Goal: Transaction & Acquisition: Purchase product/service

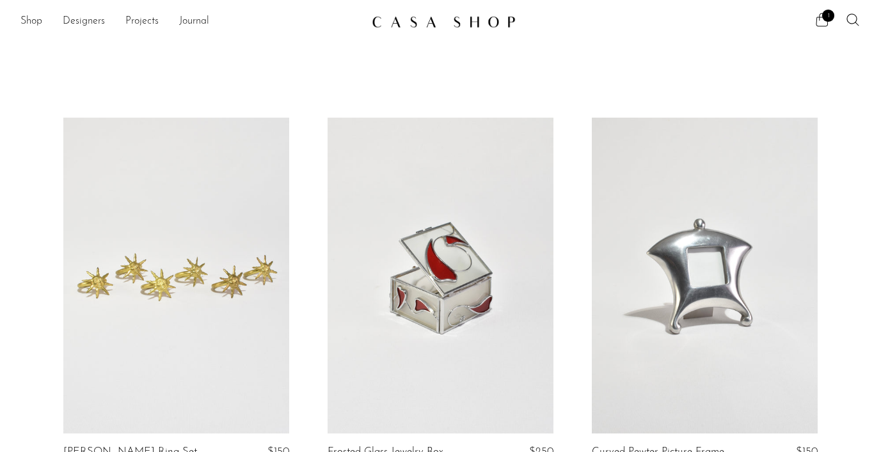
click at [824, 25] on icon at bounding box center [822, 19] width 15 height 15
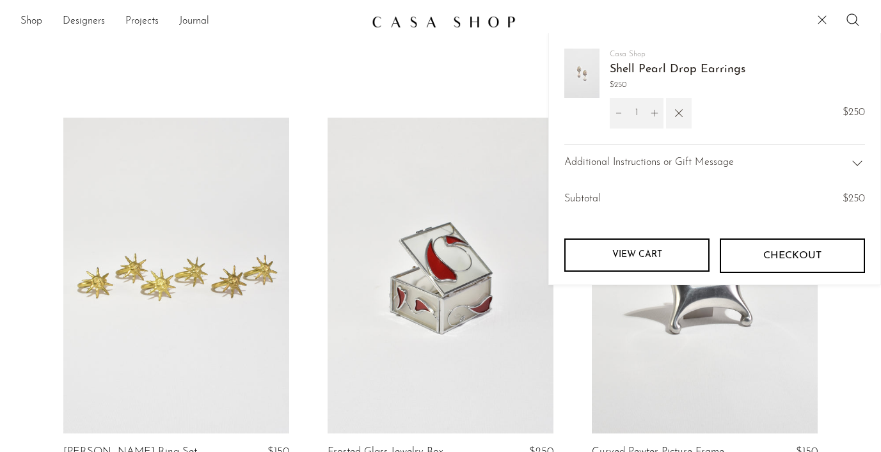
click at [676, 113] on icon "button" at bounding box center [679, 113] width 14 height 14
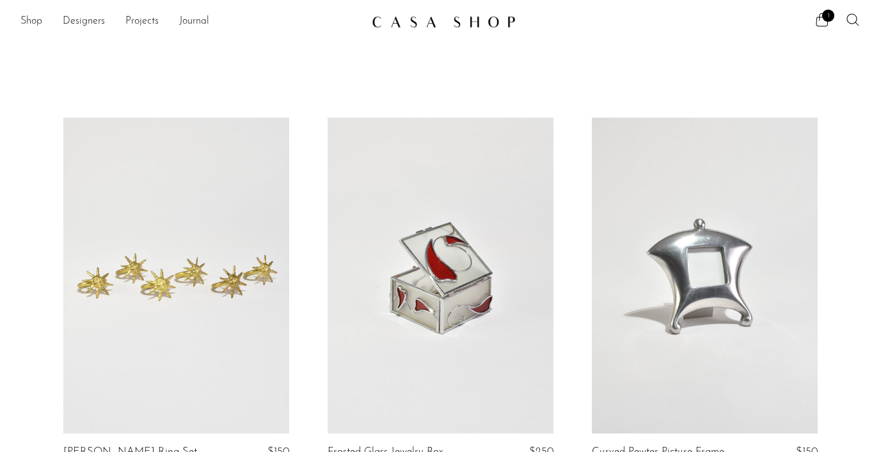
click at [20, 25] on div "Shop Featured New Arrivals Bestsellers Coming Soon Jewelry Jewelry All Earrings…" at bounding box center [440, 21] width 881 height 23
click at [22, 24] on link "Shop" at bounding box center [31, 21] width 22 height 17
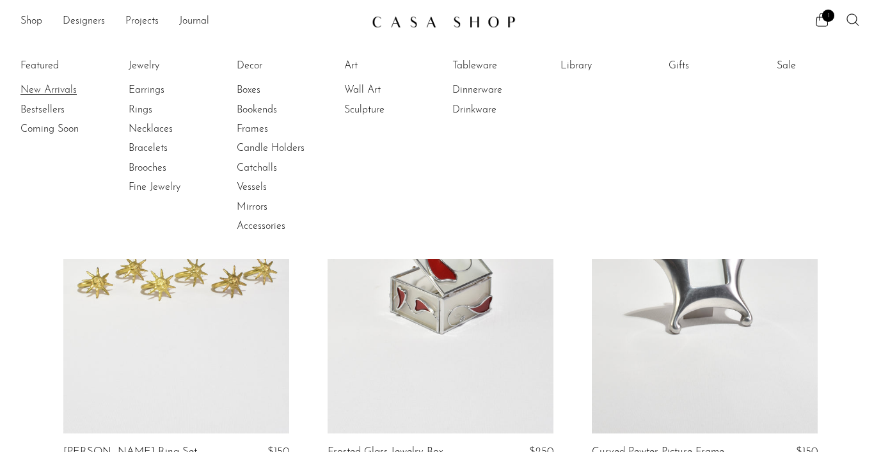
click at [36, 89] on link "New Arrivals" at bounding box center [68, 90] width 96 height 14
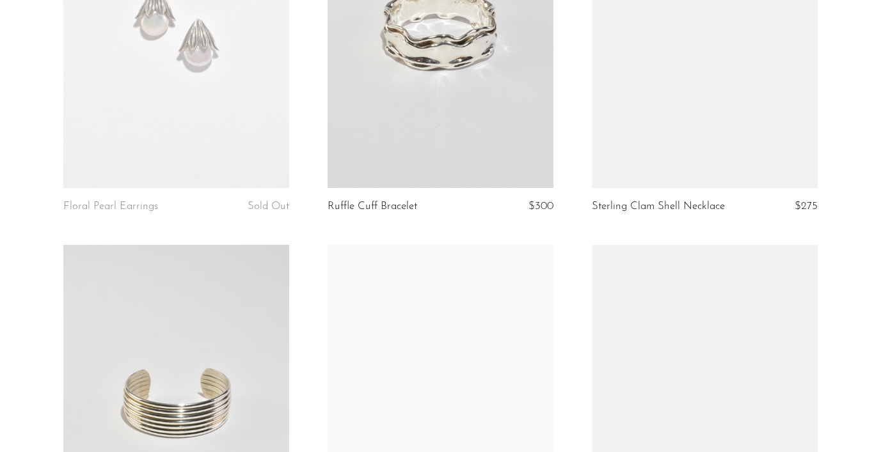
scroll to position [1175, 0]
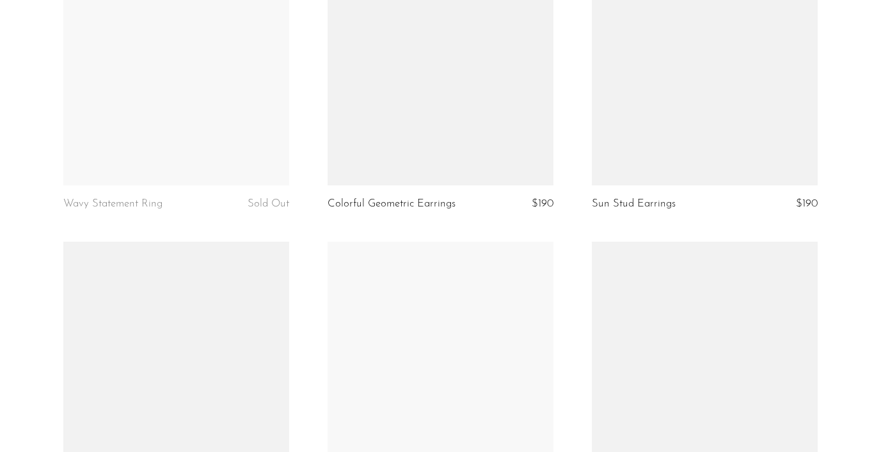
scroll to position [4302, 0]
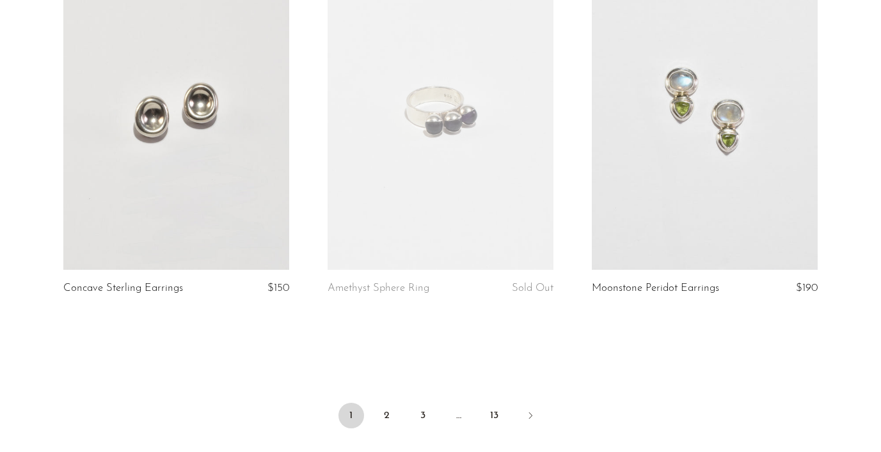
click at [368, 427] on ul "1 2 3 … 13" at bounding box center [440, 417] width 819 height 38
click at [381, 418] on link "2" at bounding box center [387, 416] width 26 height 26
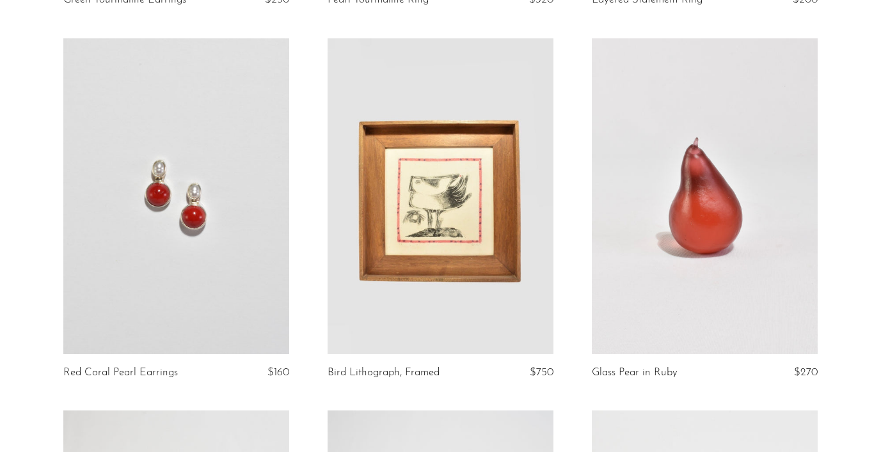
scroll to position [504, 0]
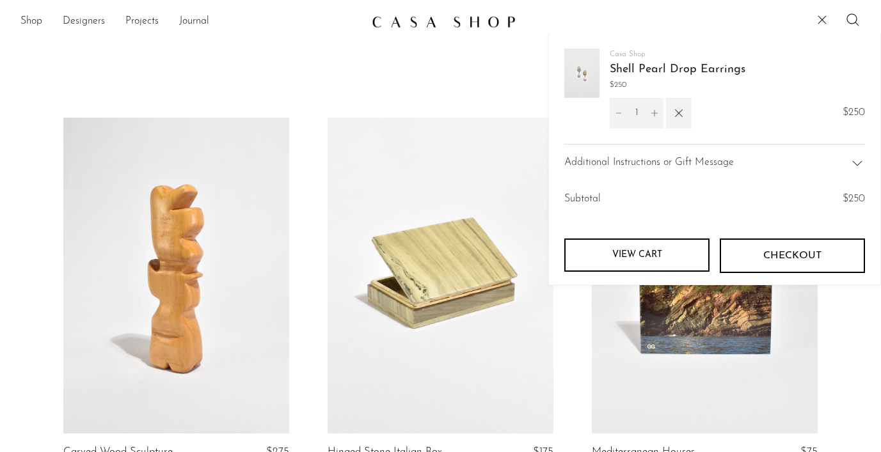
click at [697, 108] on div "Casa Shop Shell Pearl Drop Earrings $250 1 $250" at bounding box center [714, 96] width 301 height 95
click at [683, 114] on icon "button" at bounding box center [679, 113] width 14 height 14
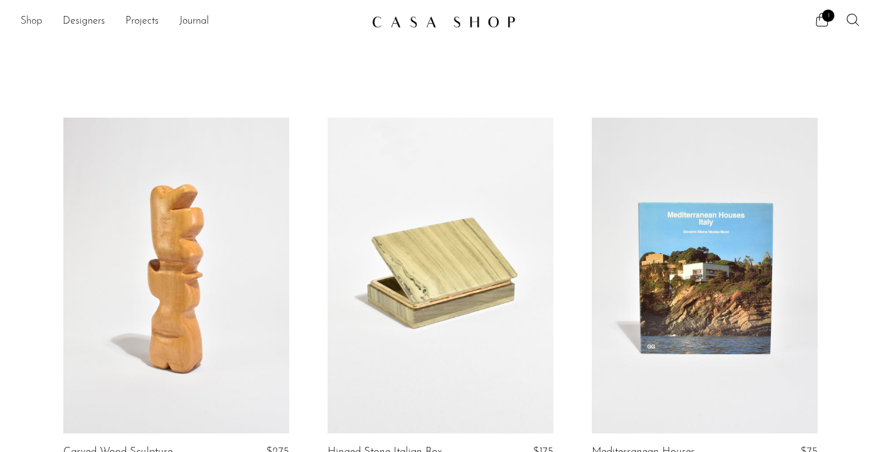
click at [37, 21] on link "Shop" at bounding box center [31, 21] width 22 height 17
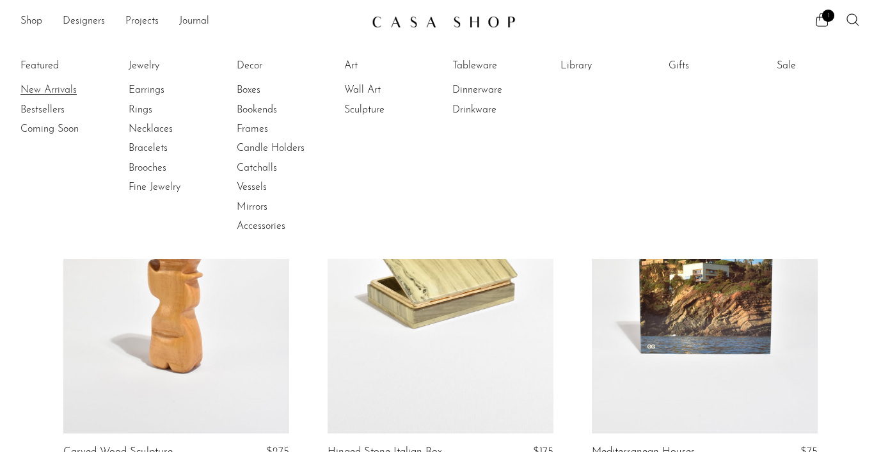
click at [43, 87] on link "New Arrivals" at bounding box center [68, 90] width 96 height 14
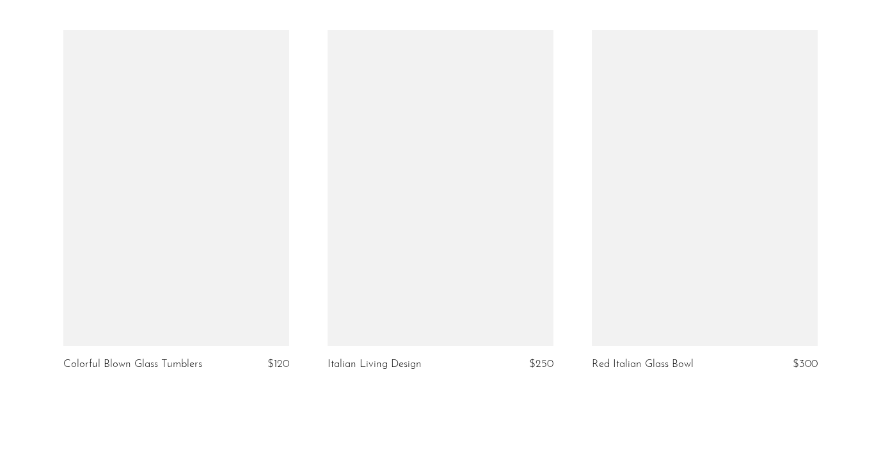
scroll to position [3890, 0]
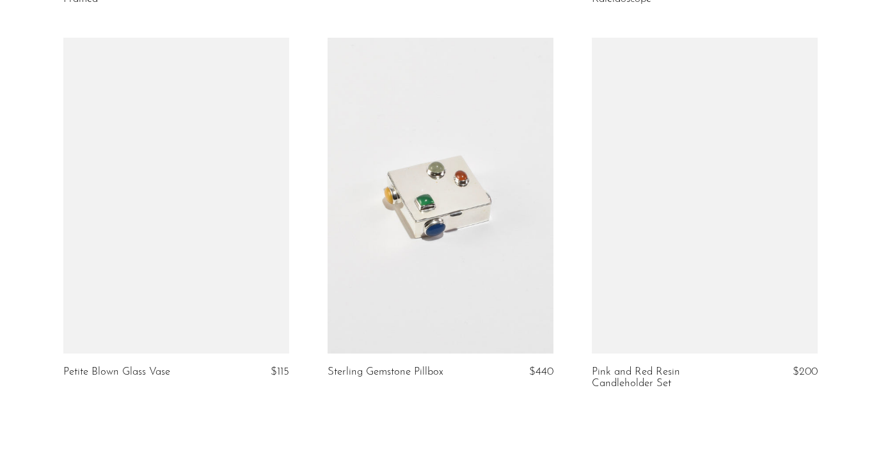
scroll to position [4414, 0]
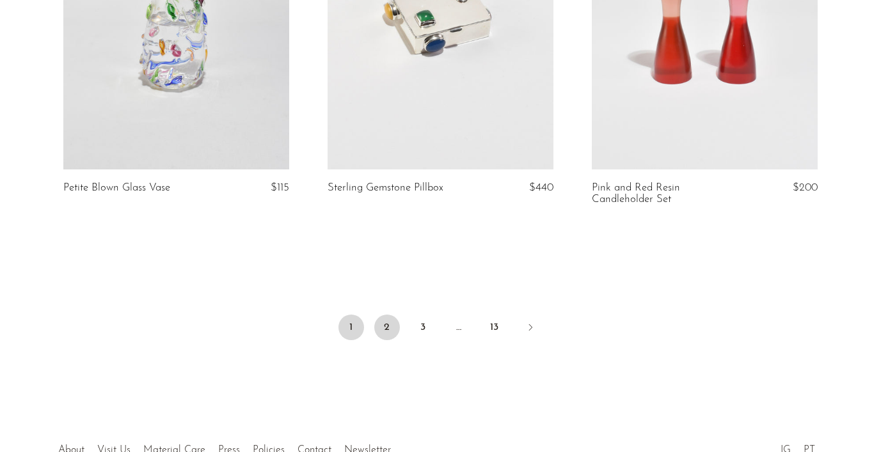
click at [391, 315] on link "2" at bounding box center [387, 328] width 26 height 26
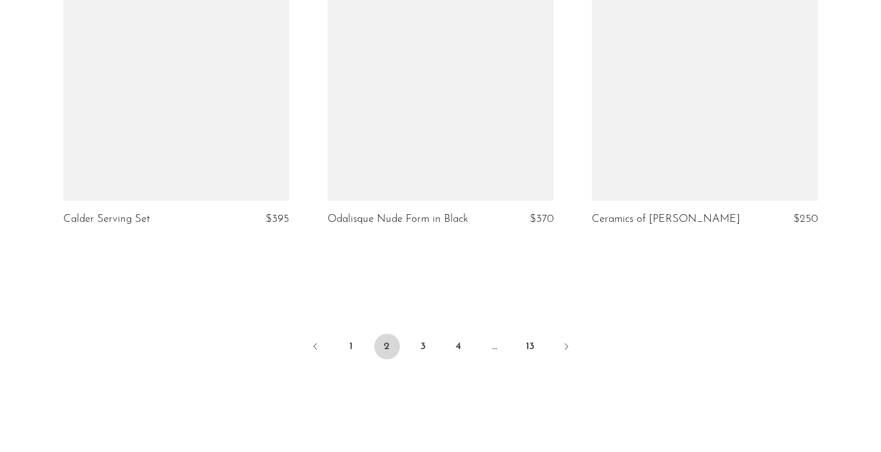
scroll to position [4486, 0]
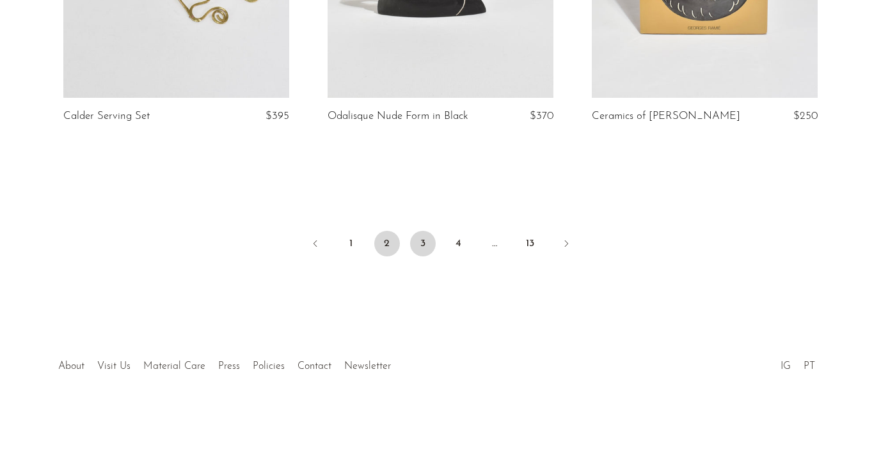
click at [426, 236] on link "3" at bounding box center [423, 244] width 26 height 26
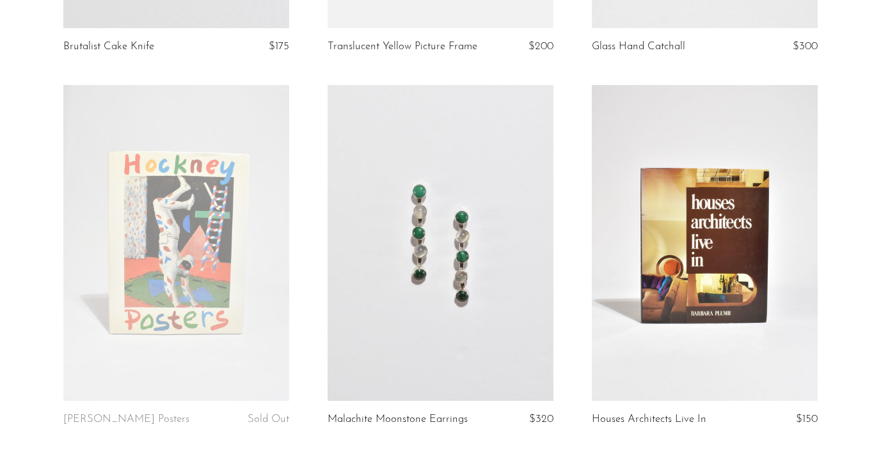
scroll to position [4443, 0]
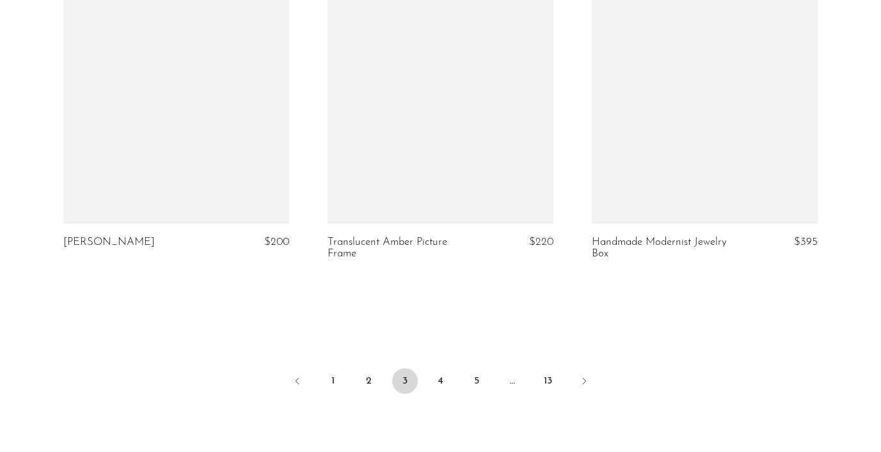
scroll to position [4474, 0]
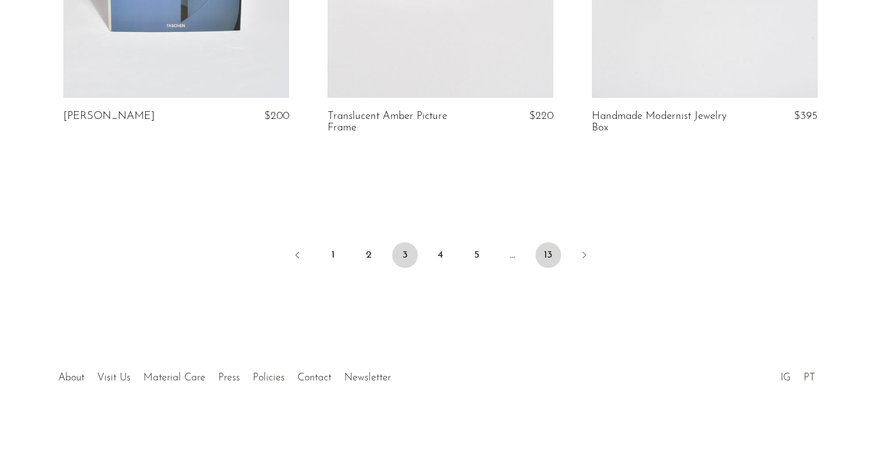
click at [549, 247] on link "13" at bounding box center [549, 256] width 26 height 26
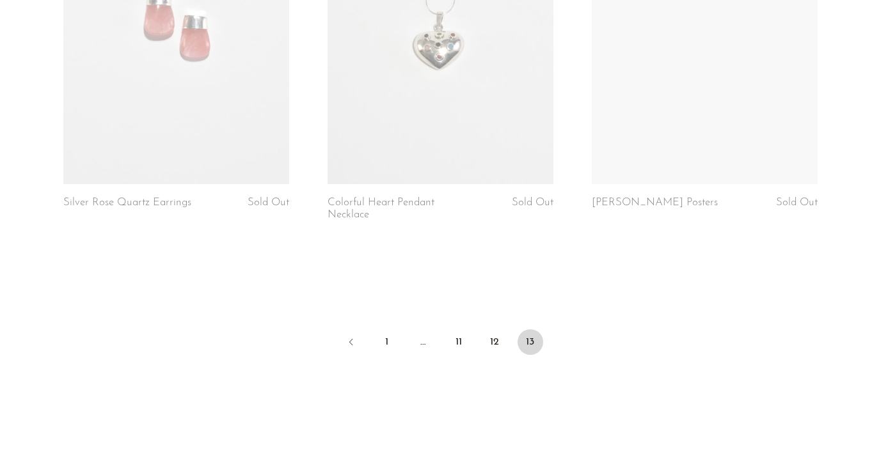
scroll to position [2236, 0]
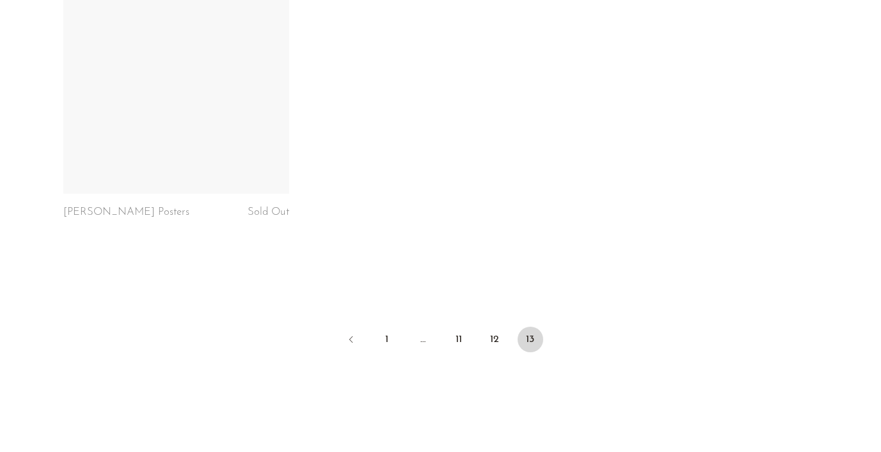
scroll to position [1094, 0]
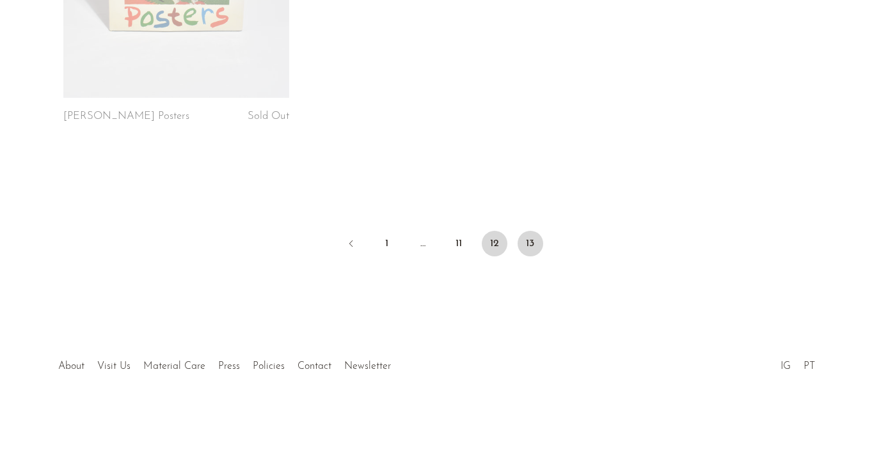
click at [497, 243] on link "12" at bounding box center [495, 244] width 26 height 26
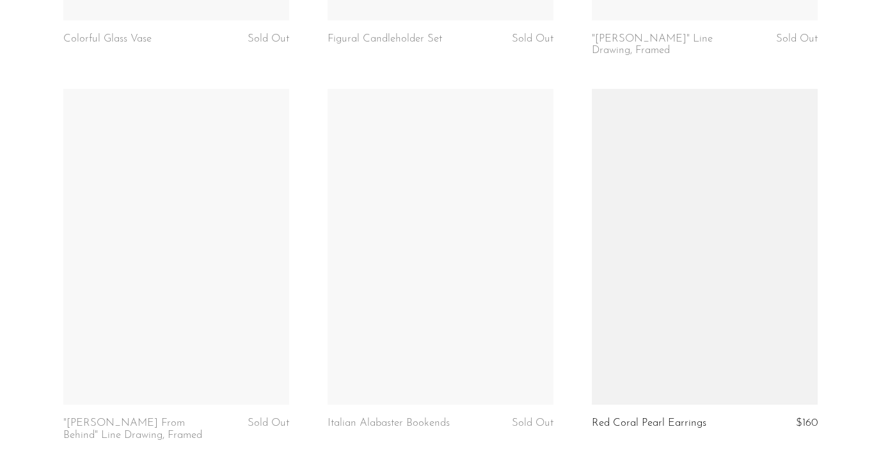
scroll to position [4462, 0]
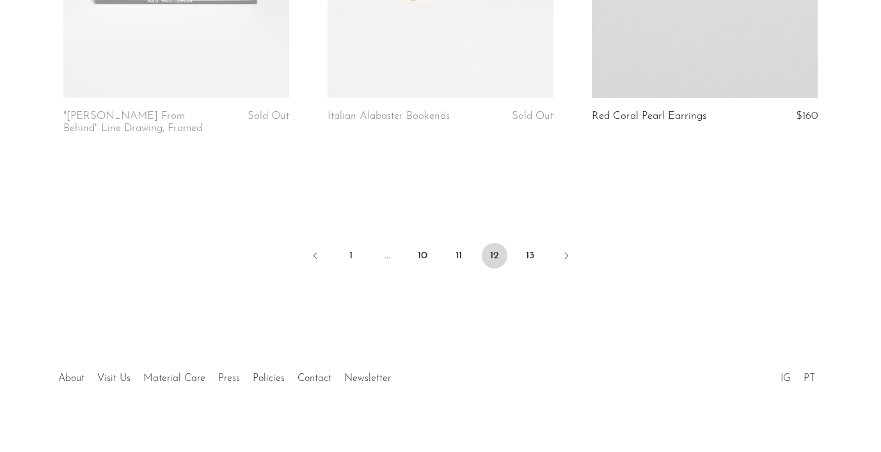
click at [541, 252] on li "13" at bounding box center [531, 257] width 26 height 28
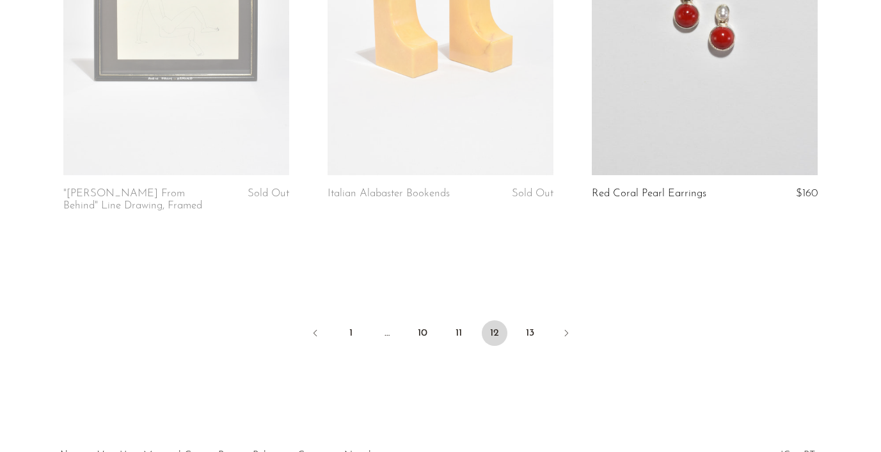
scroll to position [4386, 0]
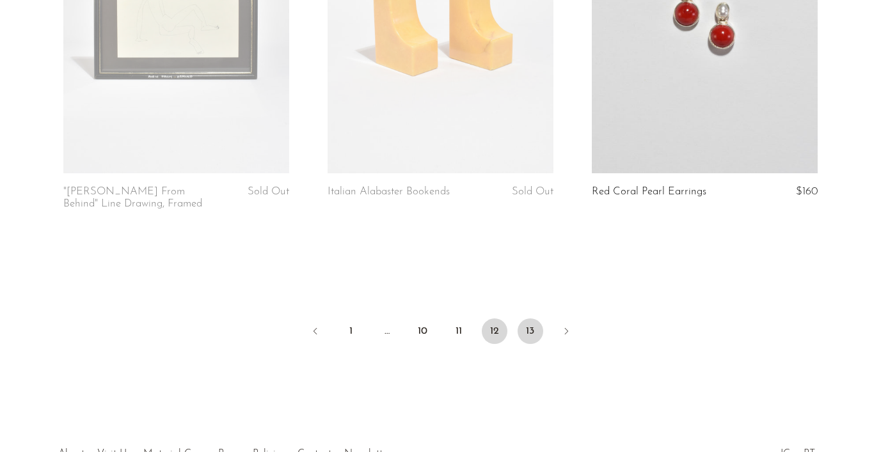
click at [525, 330] on link "13" at bounding box center [531, 332] width 26 height 26
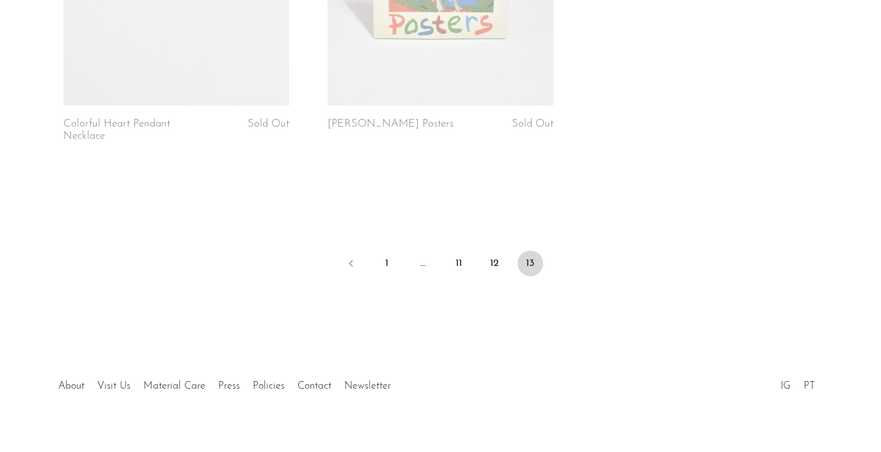
scroll to position [721, 0]
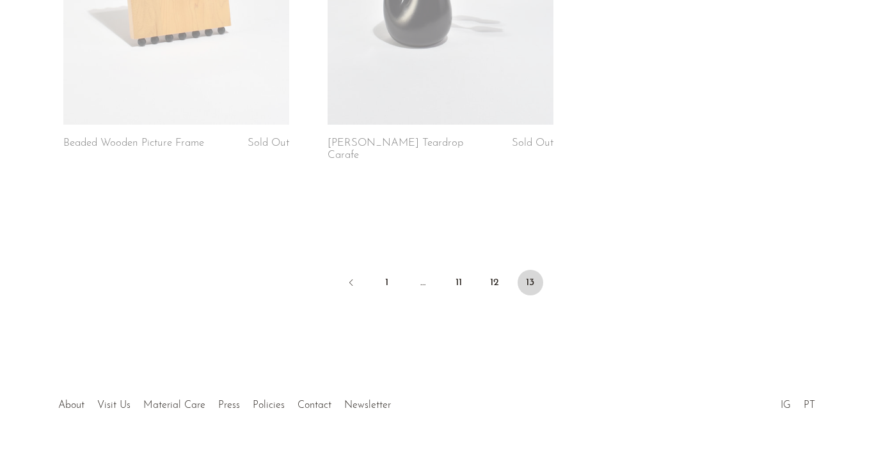
scroll to position [336, 0]
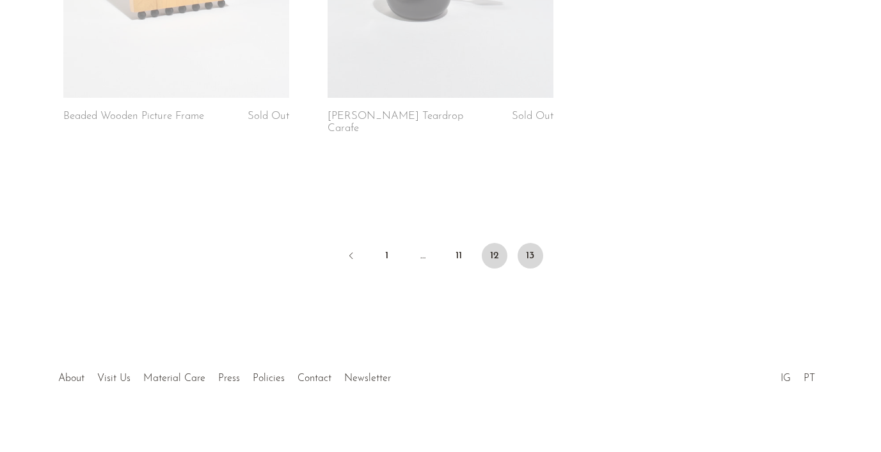
click at [500, 243] on link "12" at bounding box center [495, 256] width 26 height 26
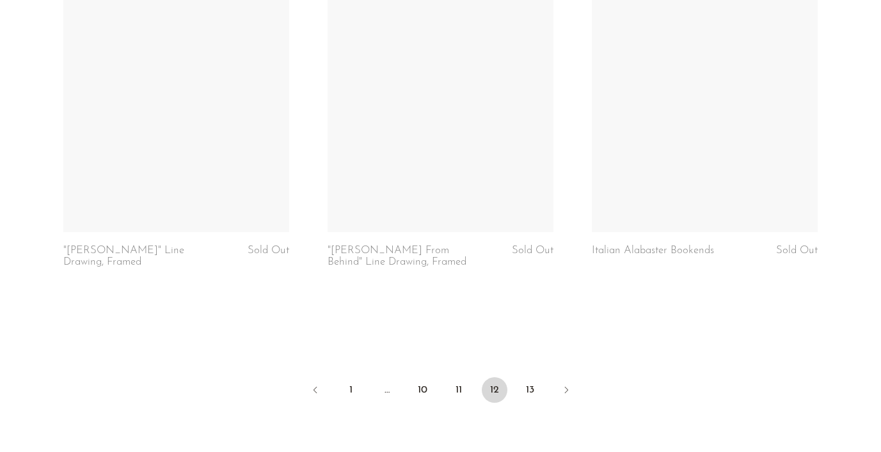
scroll to position [4462, 0]
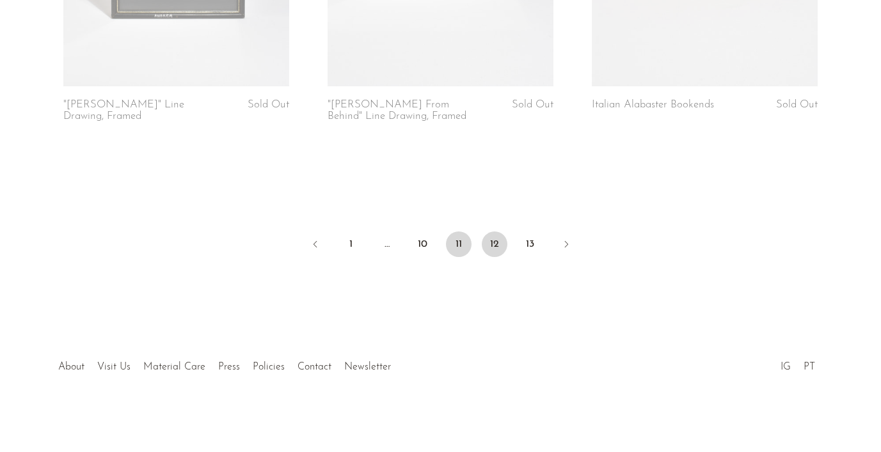
click at [460, 236] on link "11" at bounding box center [459, 245] width 26 height 26
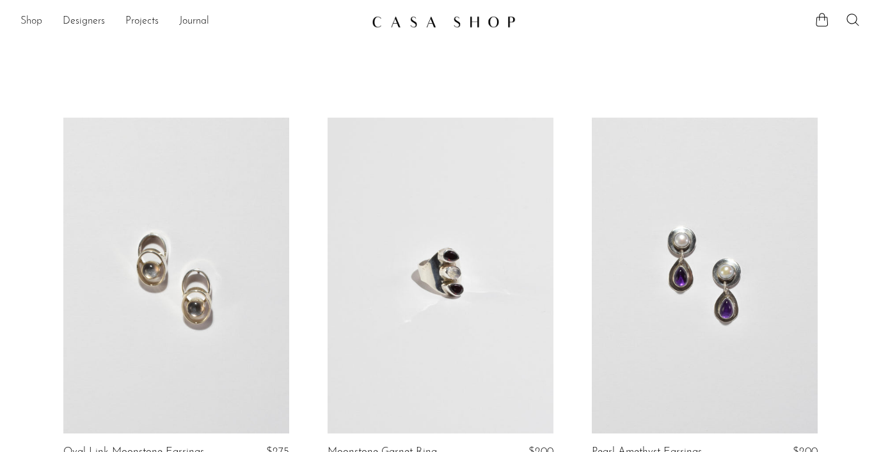
click at [29, 18] on link "Shop" at bounding box center [31, 21] width 22 height 17
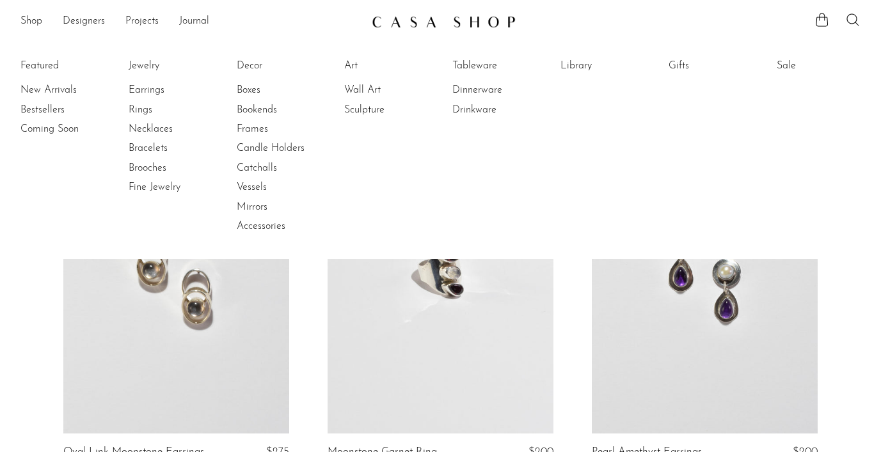
click at [127, 68] on ul "Featured New Arrivals Bestsellers Coming Soon Jewelry Jewelry All Earrings Ring…" at bounding box center [440, 146] width 881 height 227
click at [140, 68] on link "Jewelry" at bounding box center [177, 66] width 96 height 14
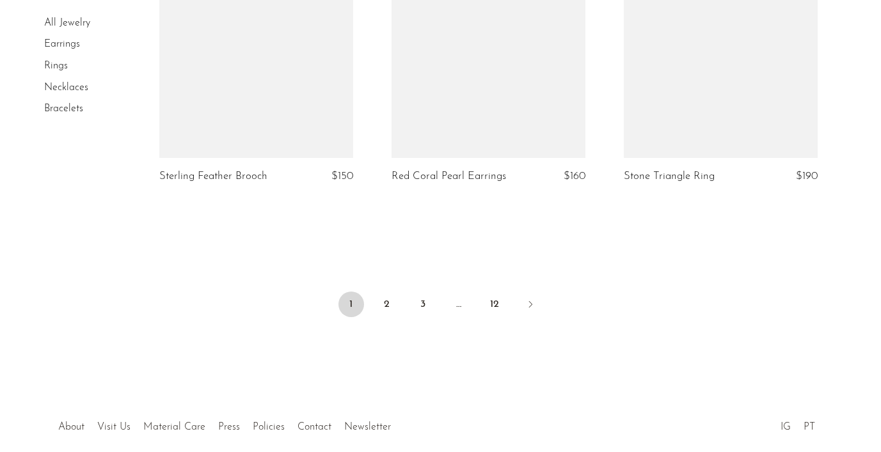
scroll to position [3972, 0]
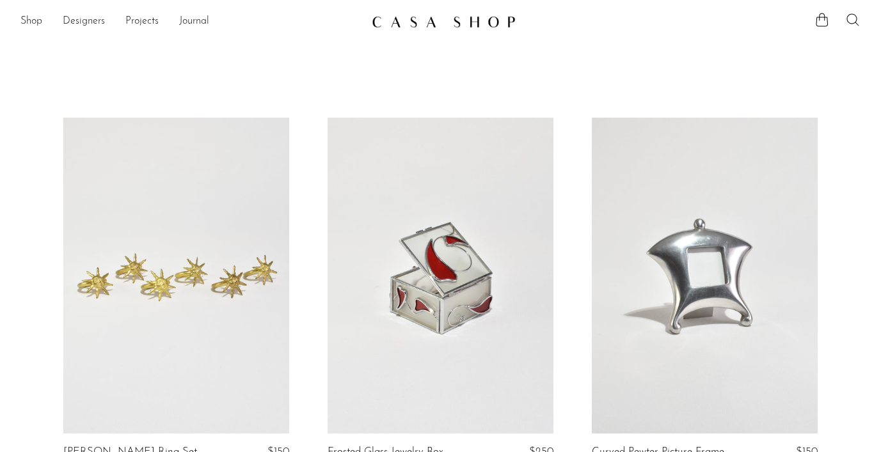
click at [860, 15] on icon at bounding box center [852, 19] width 15 height 15
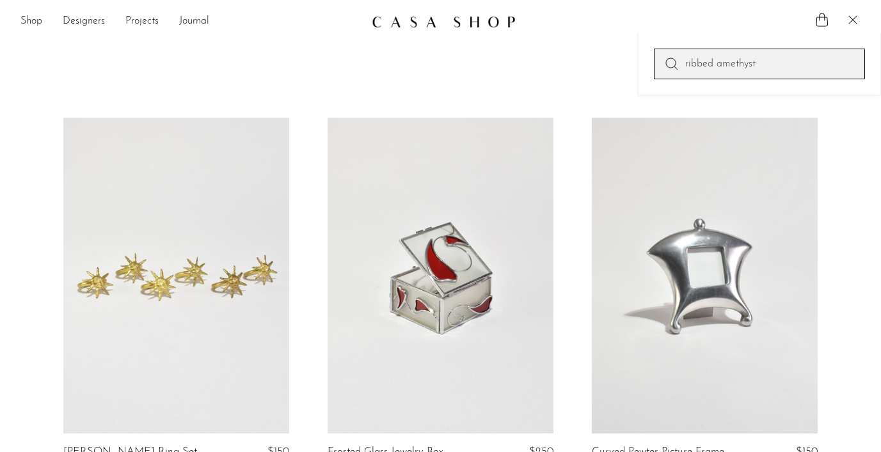
type input "ribbed amethyst"
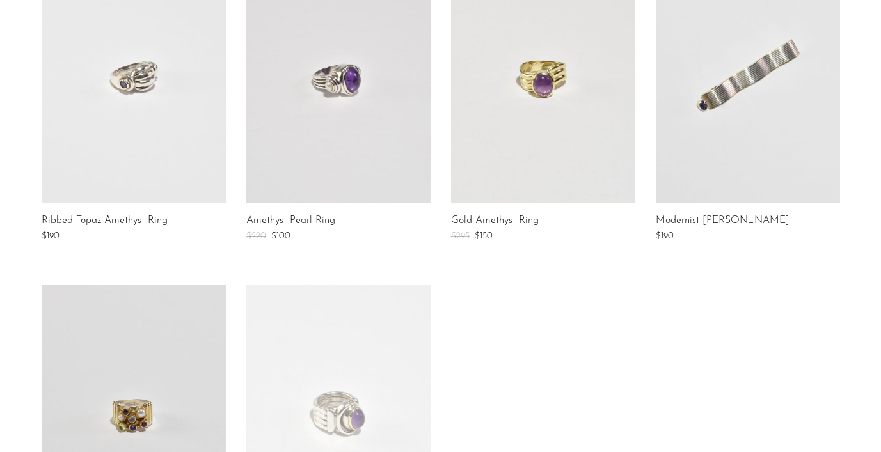
scroll to position [328, 0]
